Goal: Check status: Check status

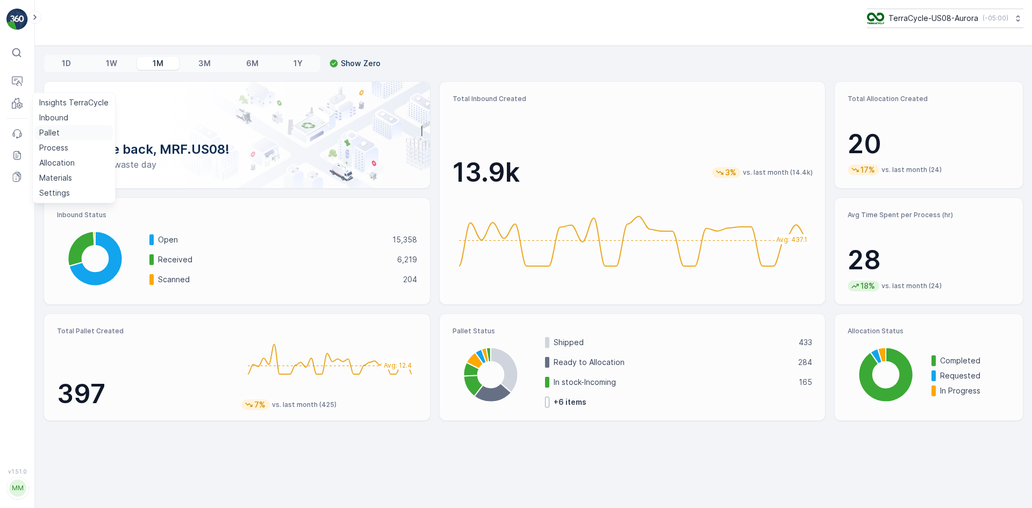
click at [49, 134] on p "Pallet" at bounding box center [49, 132] width 20 height 11
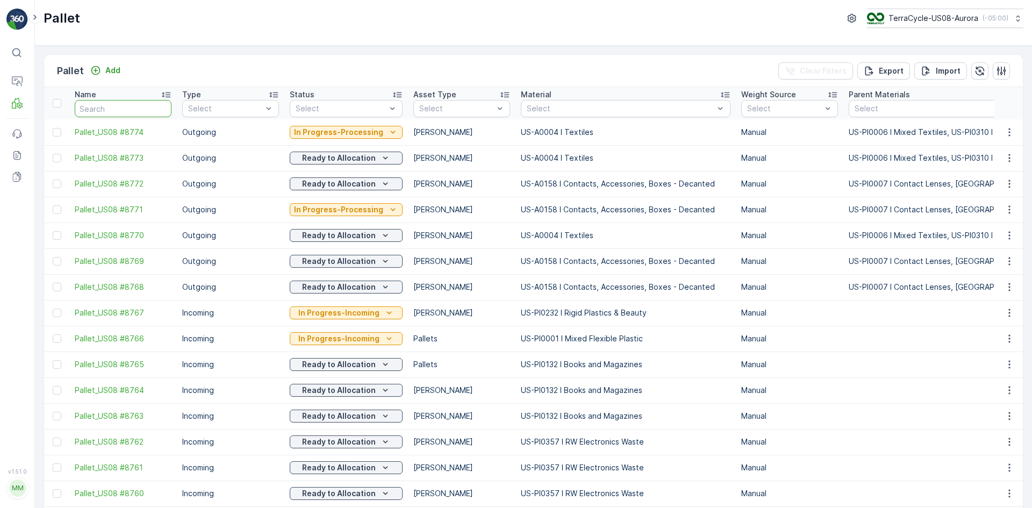
click at [113, 104] on input "text" at bounding box center [123, 108] width 97 height 17
paste input "SC7724"
type input "SC7724"
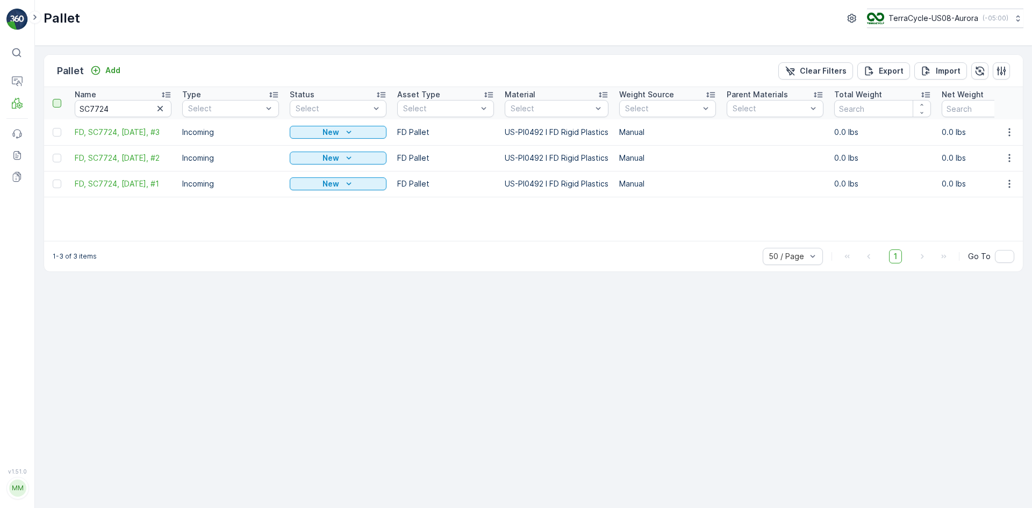
click at [58, 100] on div at bounding box center [57, 103] width 9 height 9
click at [59, 99] on input "checkbox" at bounding box center [59, 99] width 0 height 0
click at [949, 74] on p "Print QR" at bounding box center [941, 71] width 32 height 11
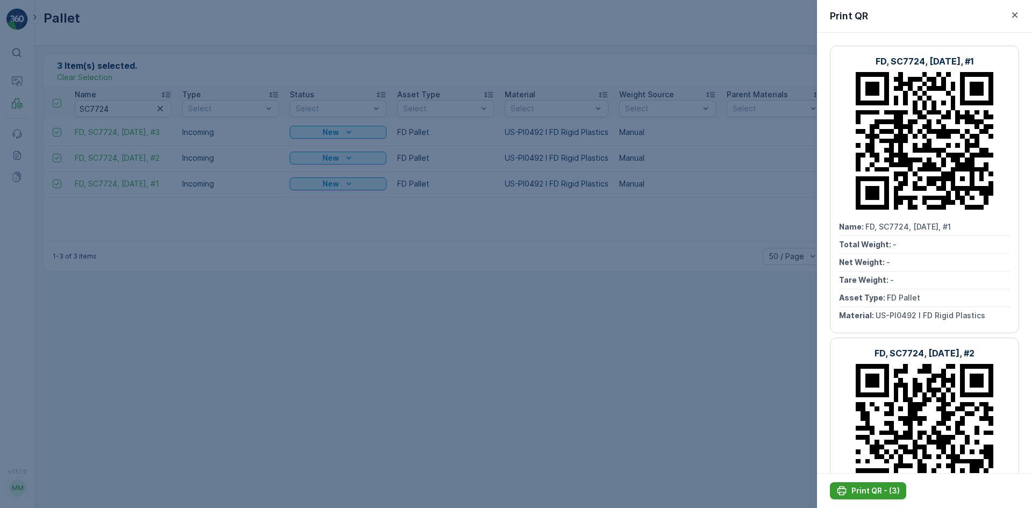
click at [857, 487] on p "Print QR - (3)" at bounding box center [875, 490] width 48 height 11
click at [504, 154] on div at bounding box center [516, 254] width 1032 height 508
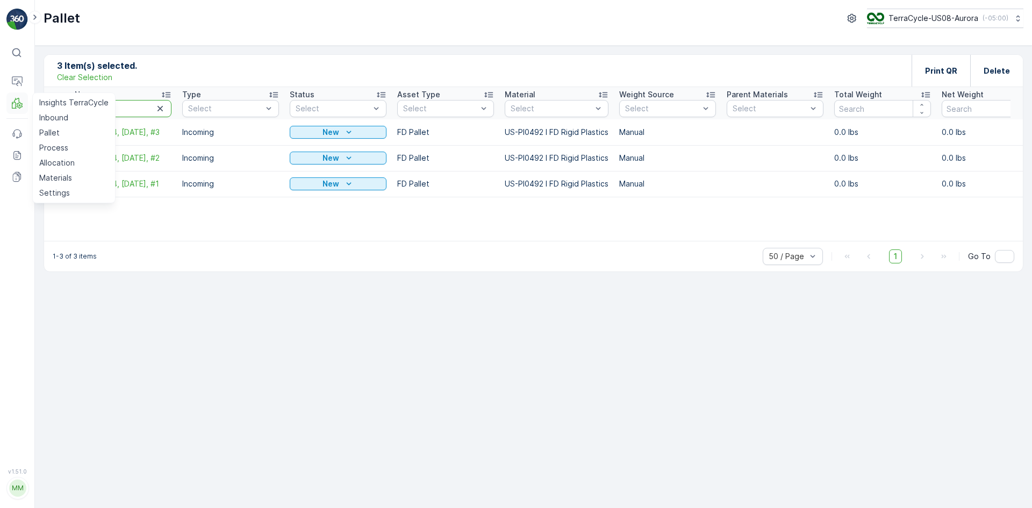
drag, startPoint x: 118, startPoint y: 103, endPoint x: 26, endPoint y: 104, distance: 92.5
click at [26, 104] on div "⌘B Operations MRF Insights TerraCycle Inbound Pallet Process Allocation Materia…" at bounding box center [516, 254] width 1032 height 508
click at [103, 74] on p "Clear Selection" at bounding box center [84, 77] width 55 height 11
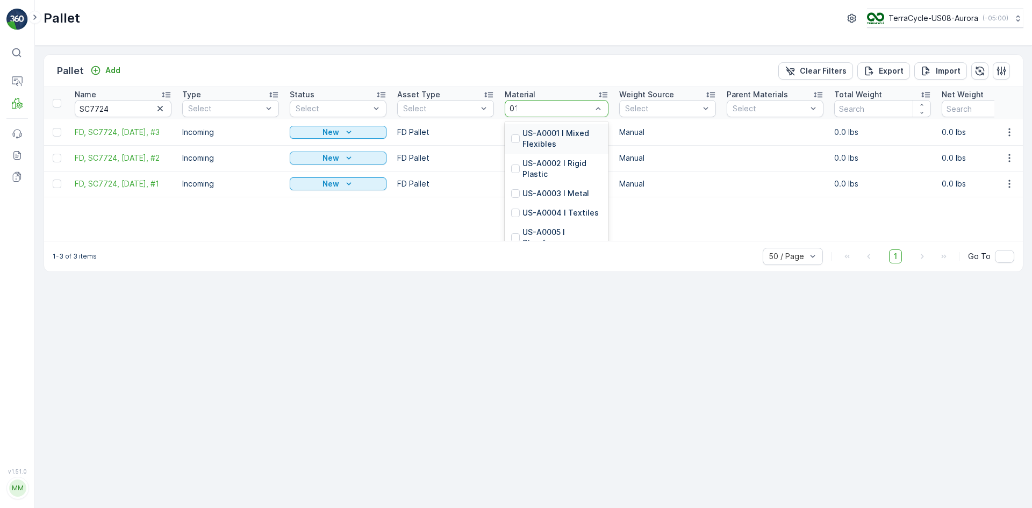
type input "0116"
click at [553, 228] on div "US-PI0116 I Plastic Packaging" at bounding box center [557, 240] width 104 height 30
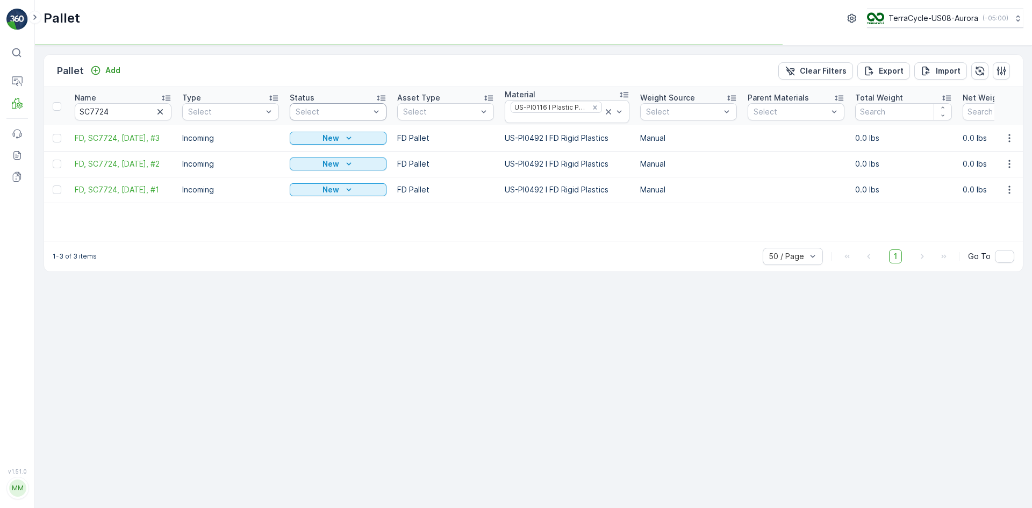
click at [331, 104] on div "Select" at bounding box center [338, 111] width 97 height 17
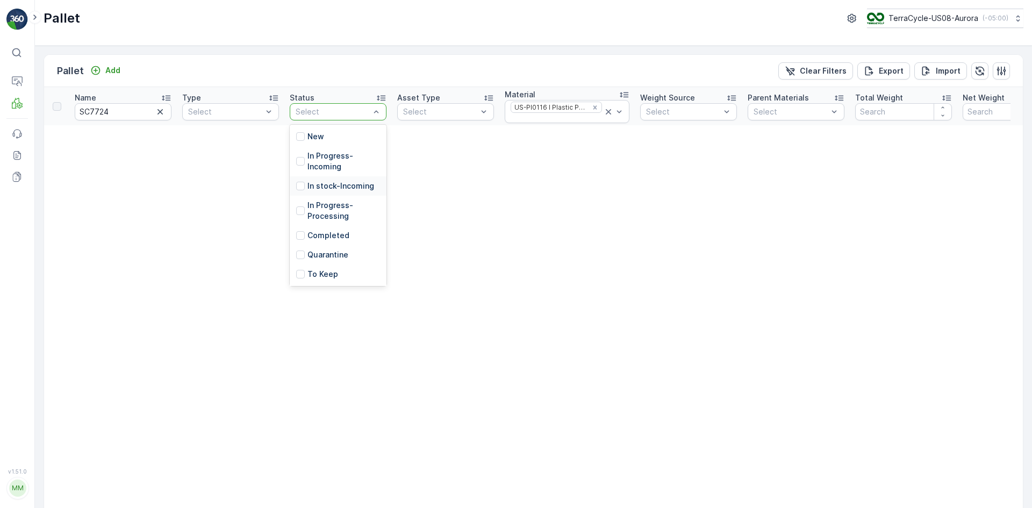
click at [320, 189] on p "In stock-Incoming" at bounding box center [340, 186] width 67 height 11
click at [159, 114] on icon "button" at bounding box center [160, 111] width 11 height 11
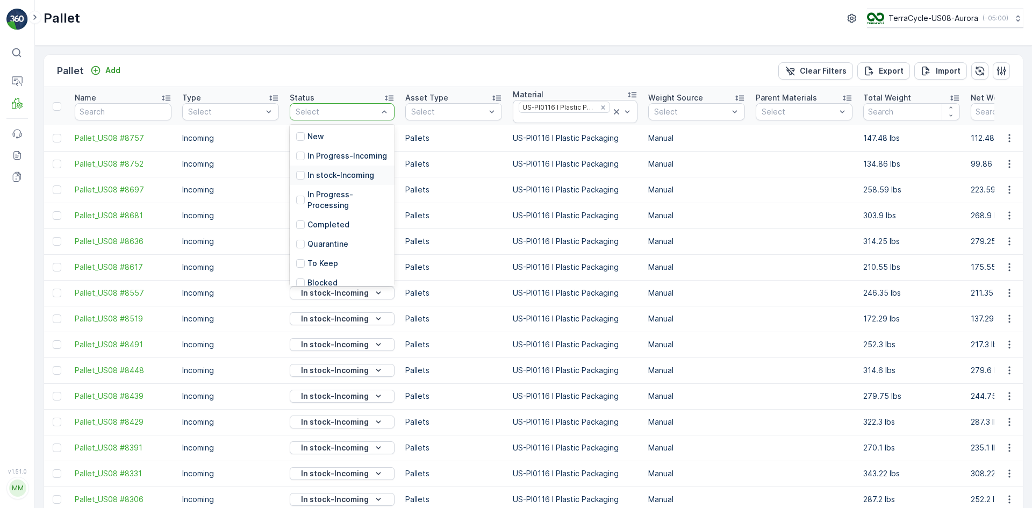
click at [355, 181] on p "In stock-Incoming" at bounding box center [340, 175] width 67 height 11
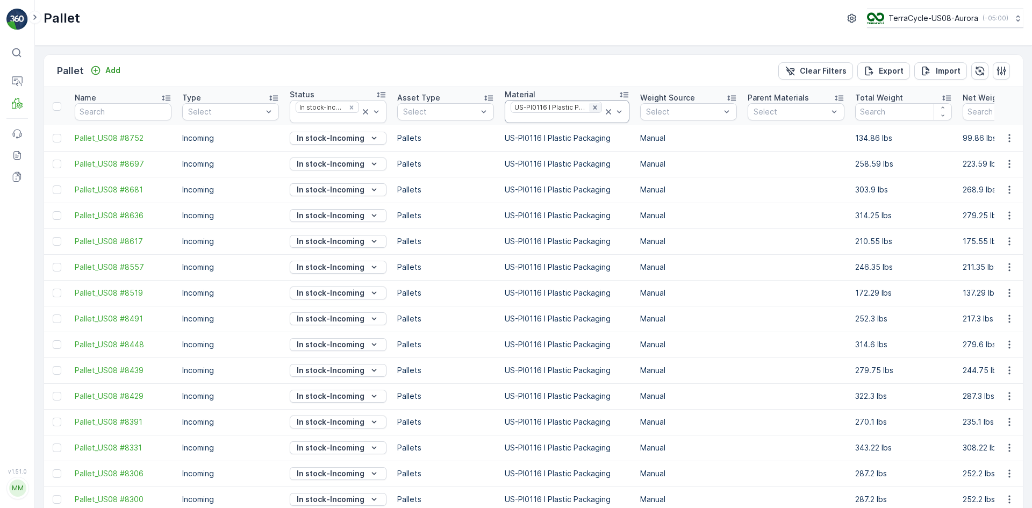
click at [593, 106] on icon "Remove US-PI0116 I Plastic Packaging" at bounding box center [595, 107] width 4 height 4
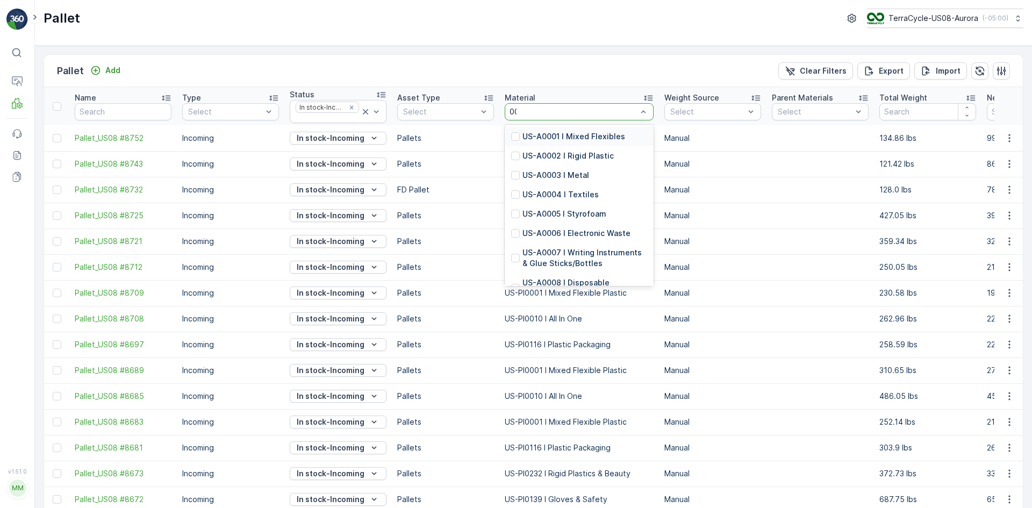
type input "0007"
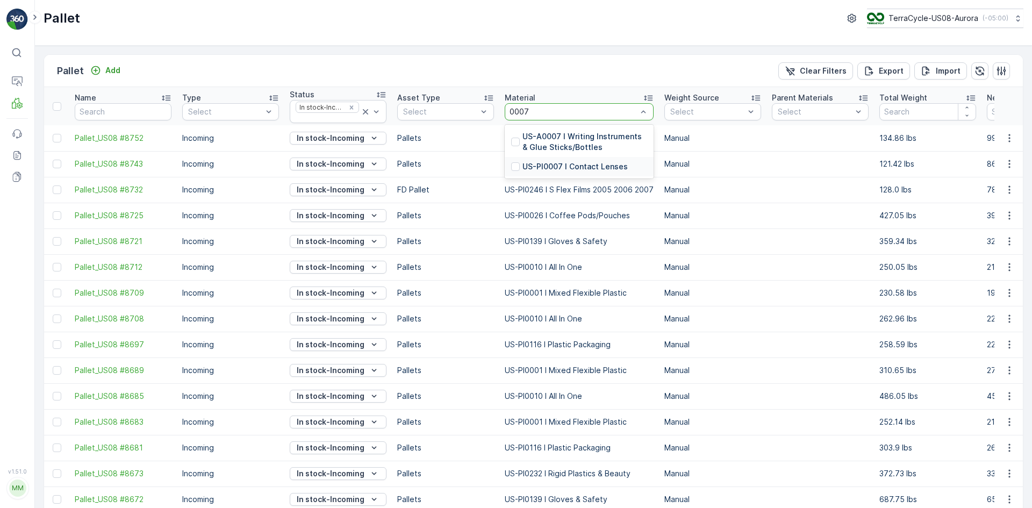
click at [521, 161] on div "US-PI0007 I Contact Lenses" at bounding box center [569, 166] width 117 height 11
